Goal: Find specific page/section: Find specific page/section

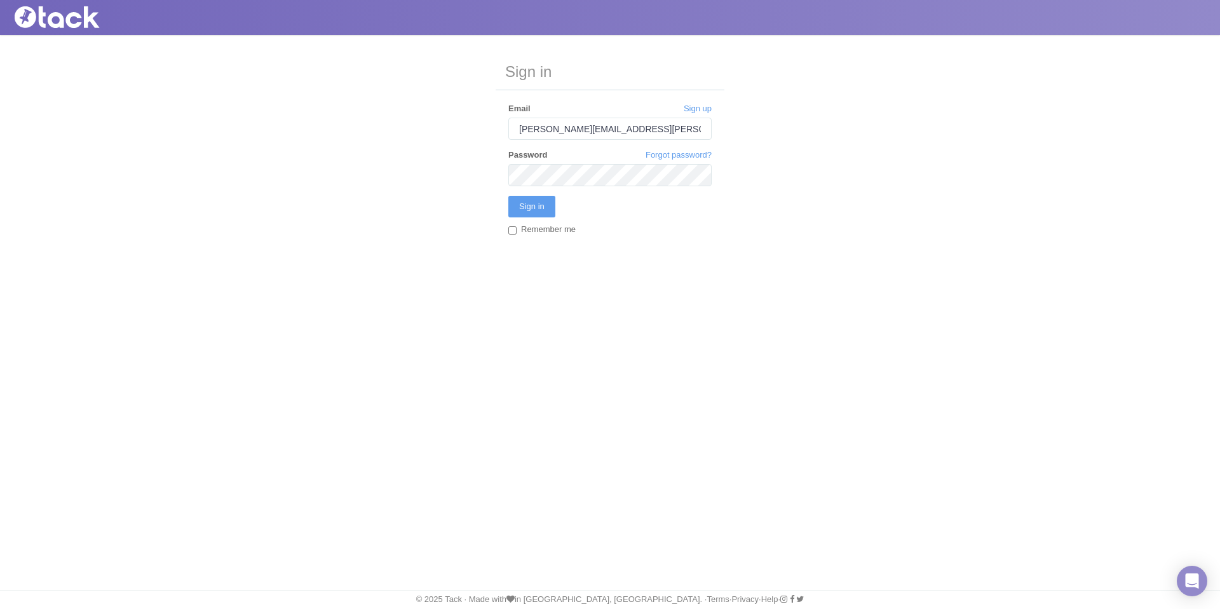
click at [508, 196] on input "Sign in" at bounding box center [531, 207] width 47 height 22
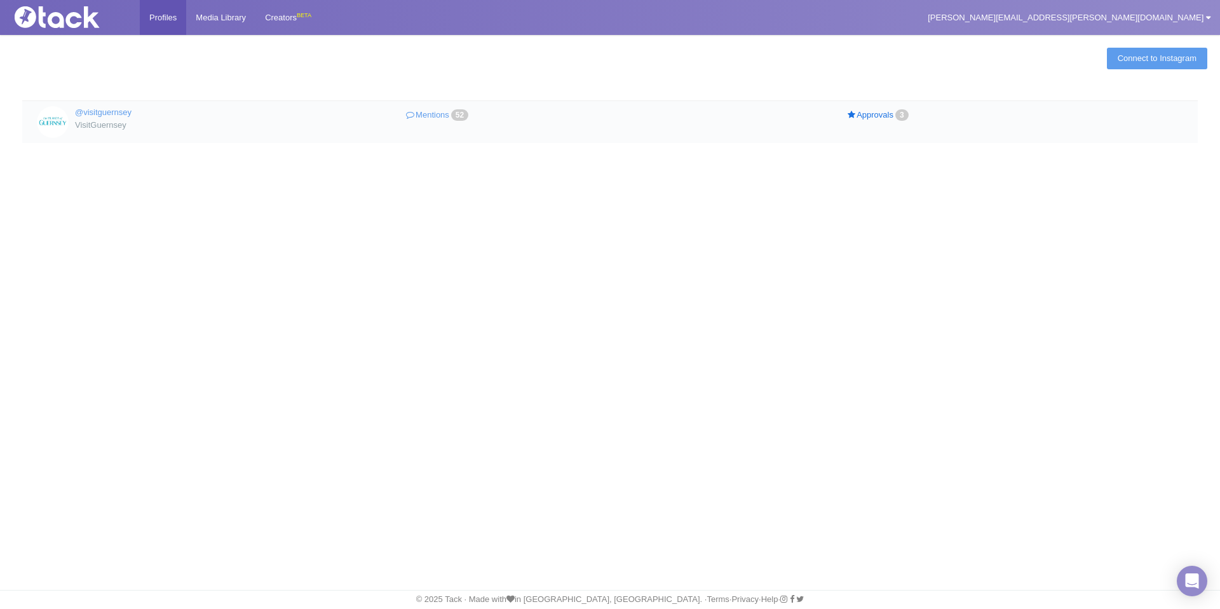
click at [889, 114] on link "Approvals 3" at bounding box center [879, 115] width 220 height 18
